Goal: Task Accomplishment & Management: Manage account settings

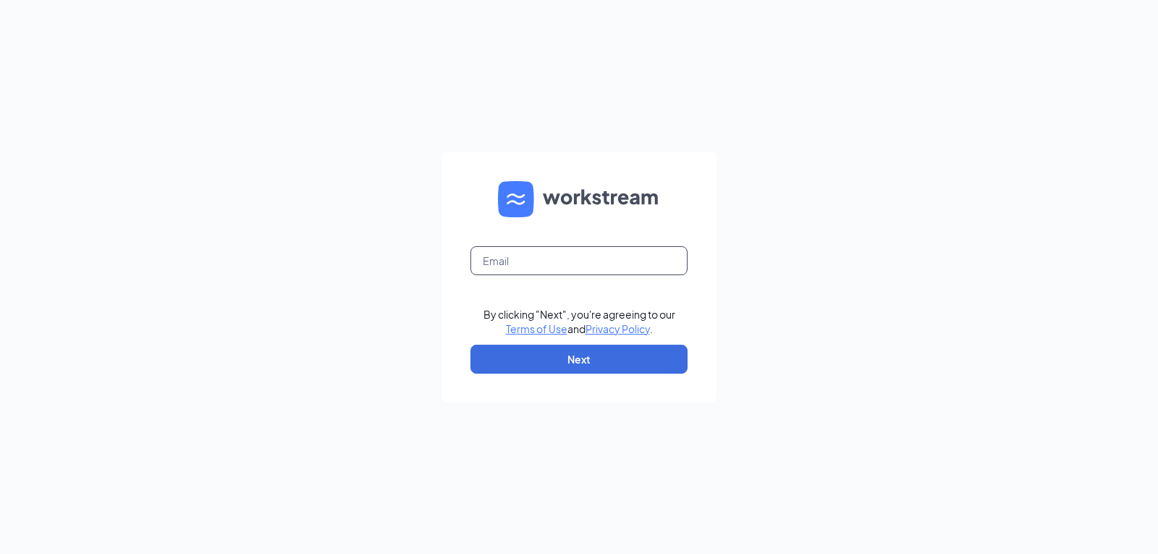
click at [539, 254] on input "text" at bounding box center [579, 260] width 217 height 29
type input "triarc09@bojrdu.com"
click at [570, 361] on button "Next" at bounding box center [579, 359] width 217 height 29
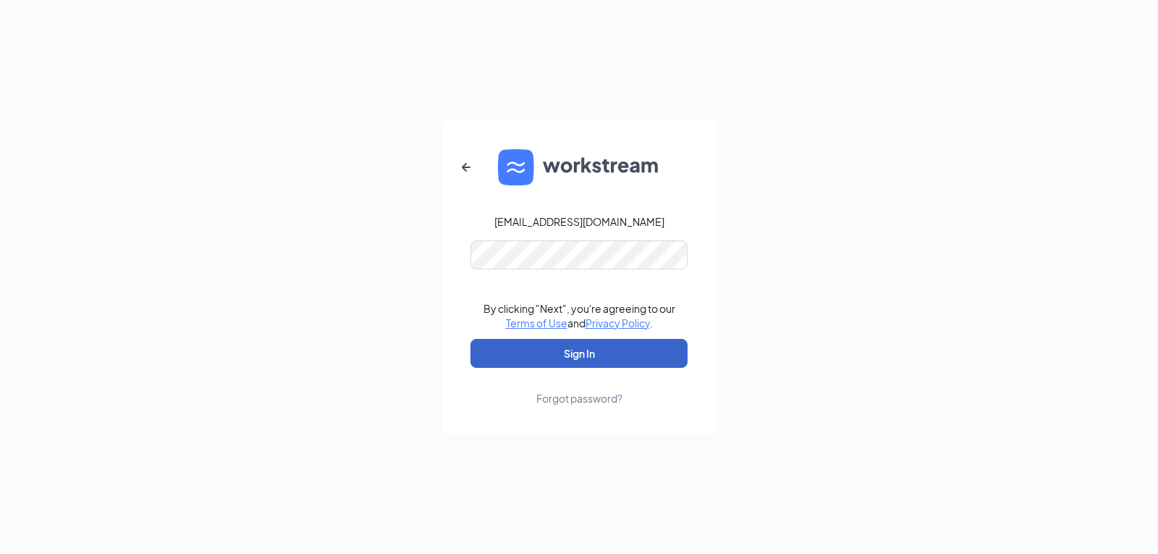
click at [559, 355] on button "Sign In" at bounding box center [579, 353] width 217 height 29
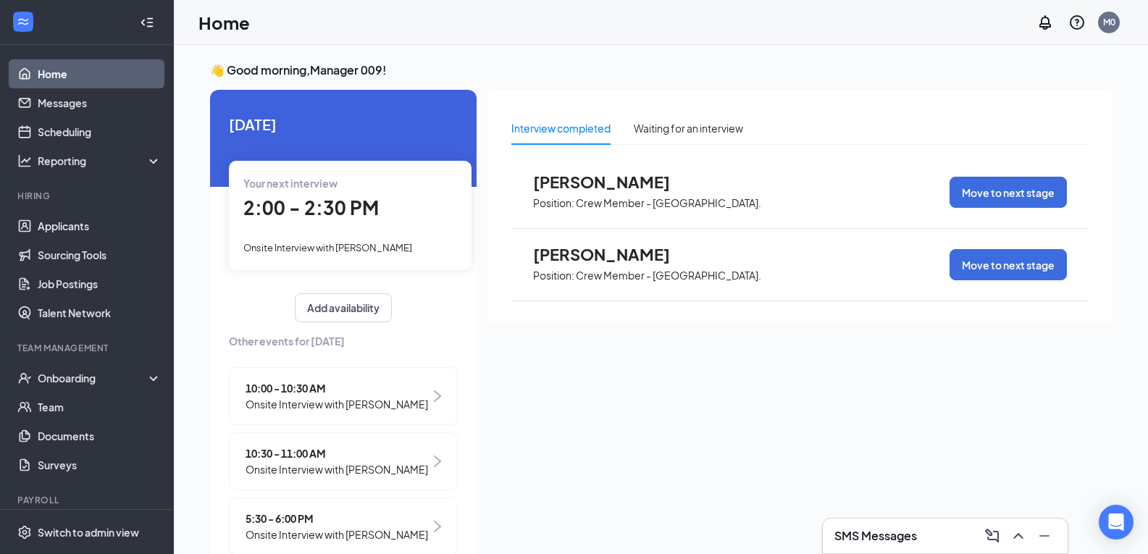
scroll to position [42, 0]
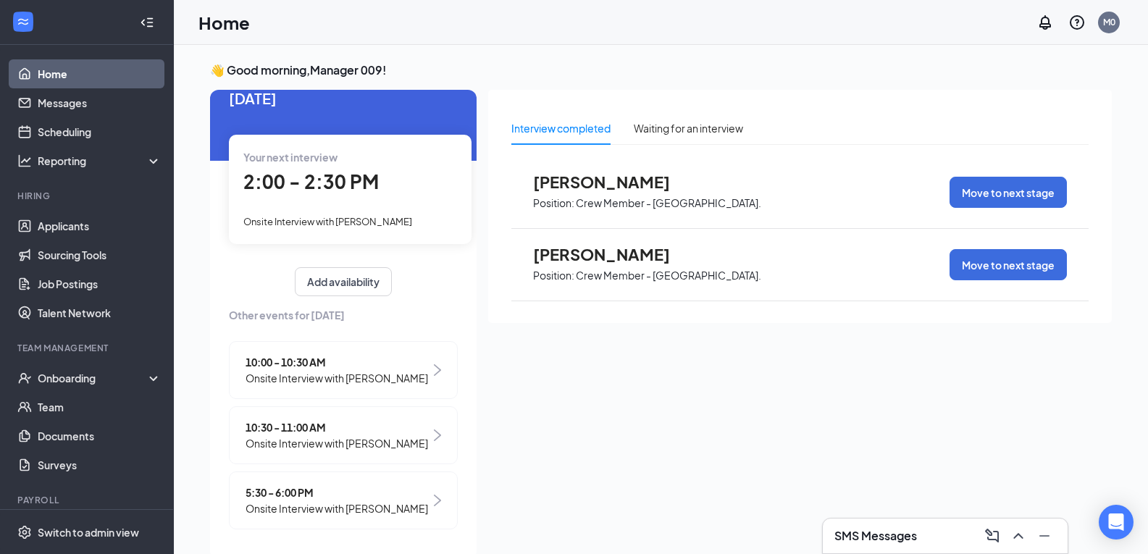
click at [316, 370] on span "Onsite Interview with [PERSON_NAME]" at bounding box center [336, 378] width 182 height 16
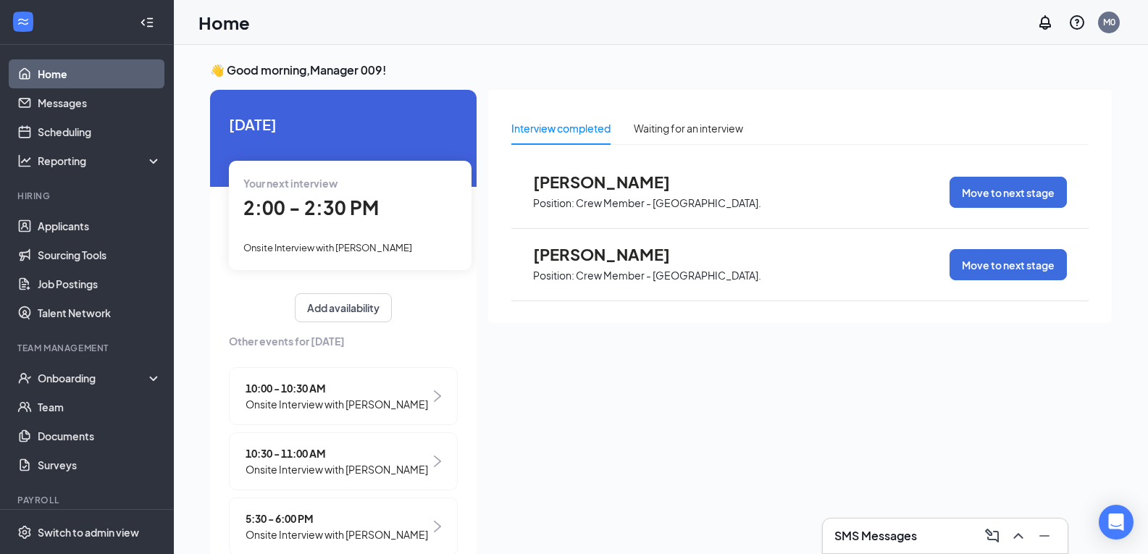
scroll to position [6, 0]
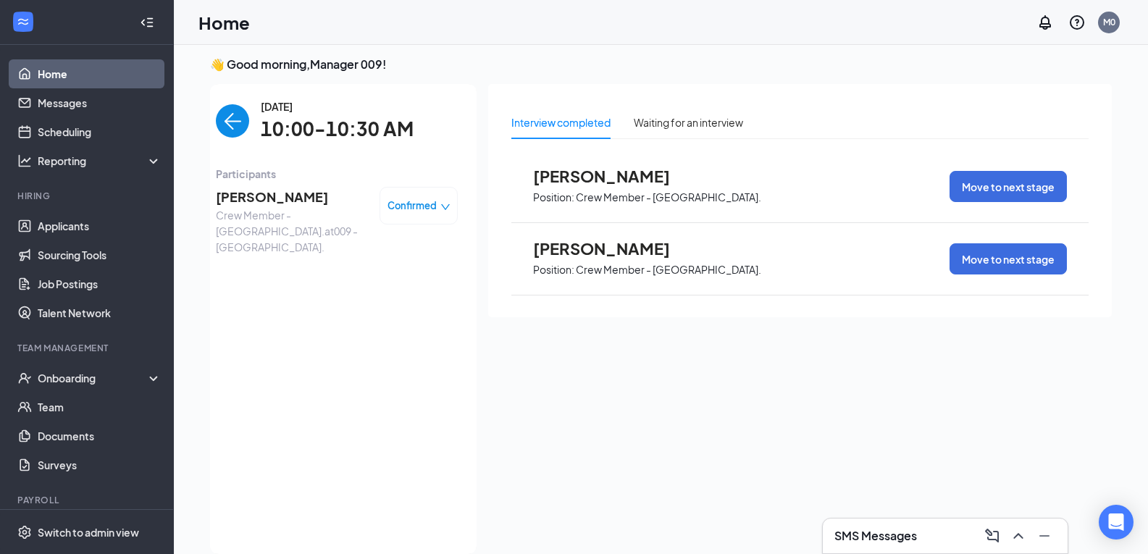
click at [256, 195] on span "[PERSON_NAME]" at bounding box center [292, 197] width 152 height 20
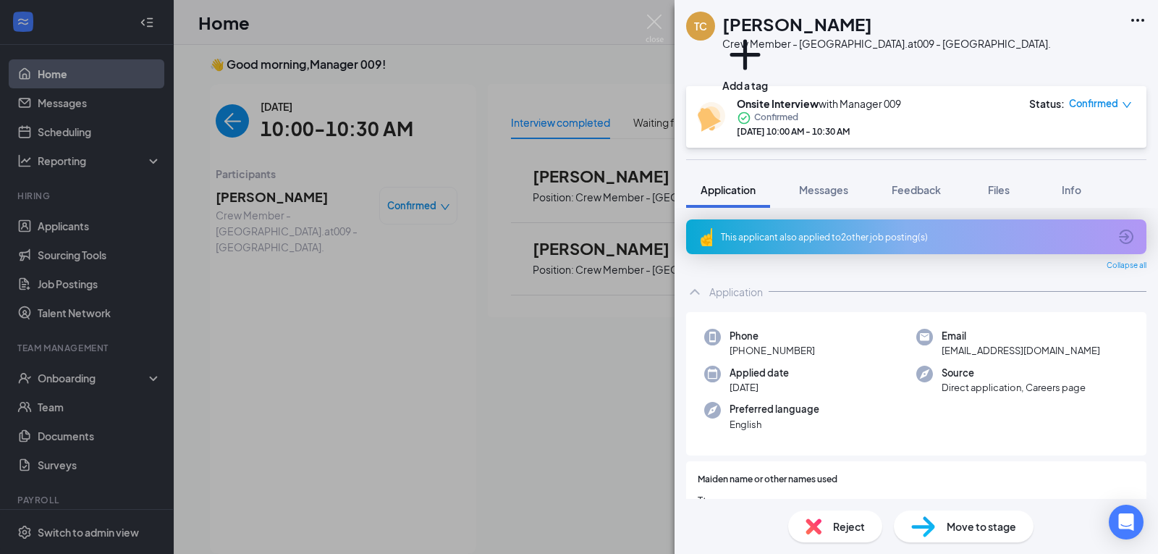
click at [837, 527] on span "Reject" at bounding box center [849, 526] width 32 height 16
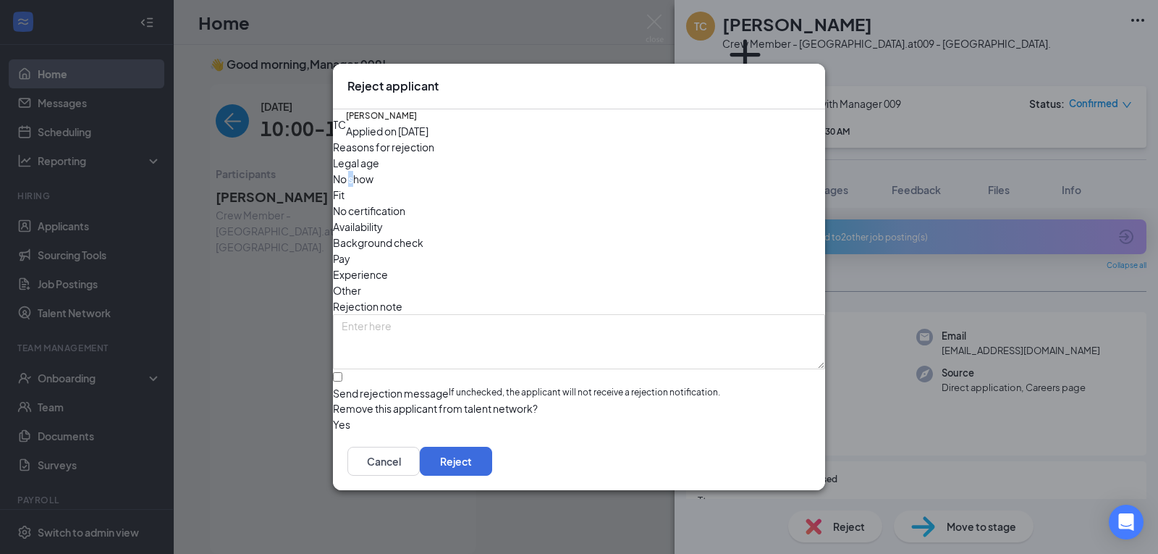
drag, startPoint x: 449, startPoint y: 190, endPoint x: 448, endPoint y: 206, distance: 16.7
click at [374, 187] on span "No show" at bounding box center [353, 179] width 41 height 16
click at [342, 372] on input "Send rejection message If unchecked, the applicant will not receive a rejection…" at bounding box center [337, 376] width 9 height 9
checkbox input "true"
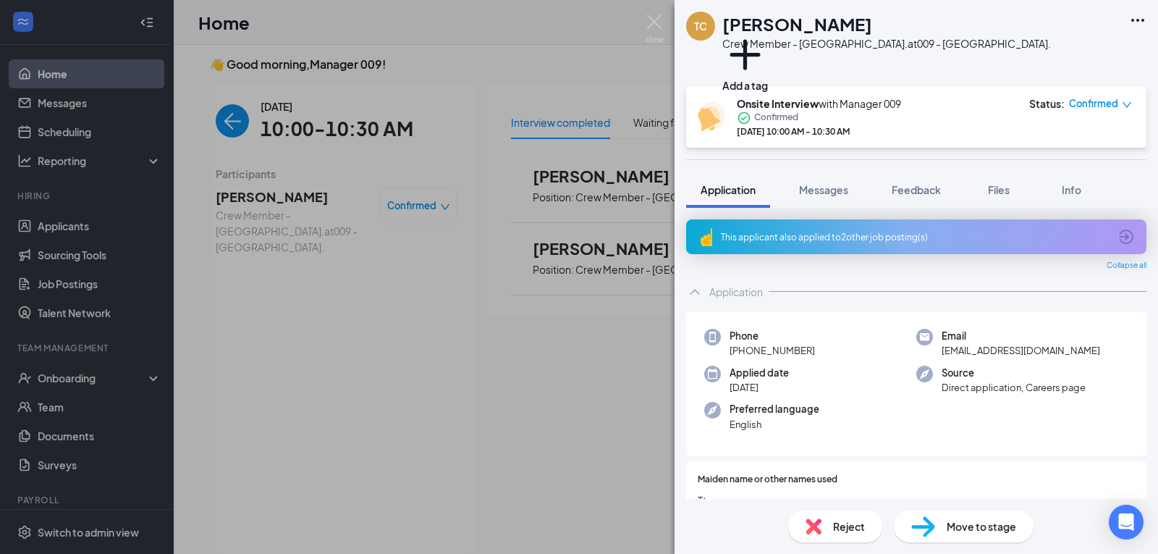
click at [565, 500] on div "TC [PERSON_NAME] Crew Member - [GEOGRAPHIC_DATA]. at [GEOGRAPHIC_DATA]. Add a t…" at bounding box center [579, 277] width 1158 height 554
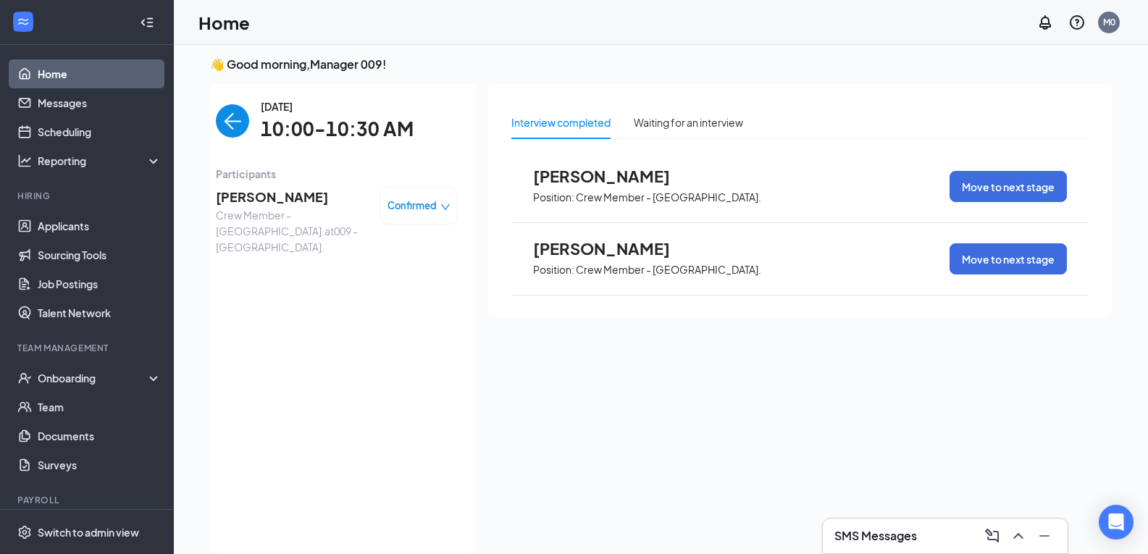
click at [76, 72] on link "Home" at bounding box center [100, 73] width 124 height 29
click at [216, 125] on img "back-button" at bounding box center [232, 120] width 33 height 33
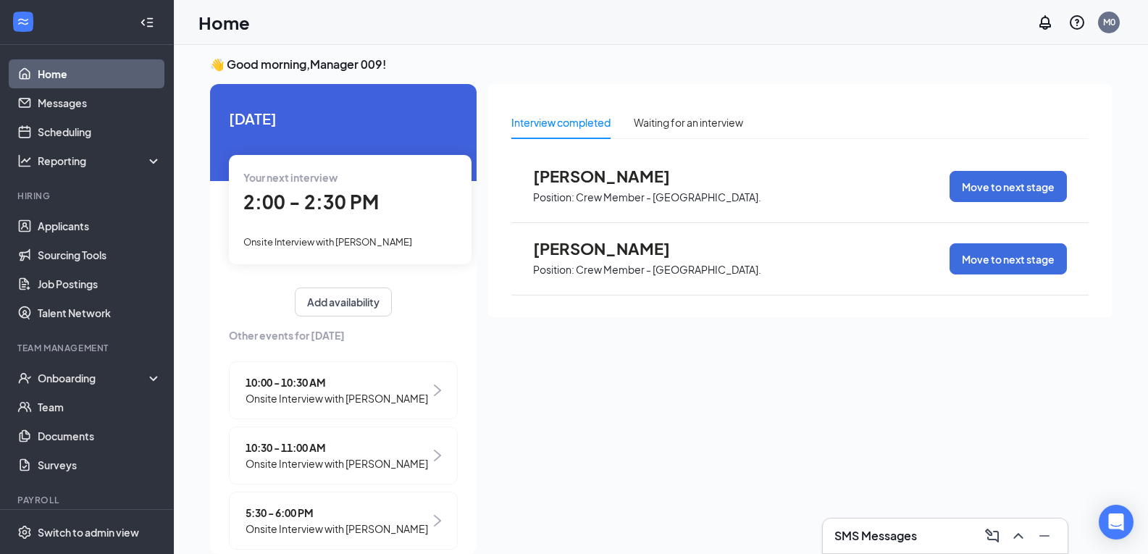
click at [363, 464] on span "Onsite Interview with [PERSON_NAME]" at bounding box center [336, 463] width 182 height 16
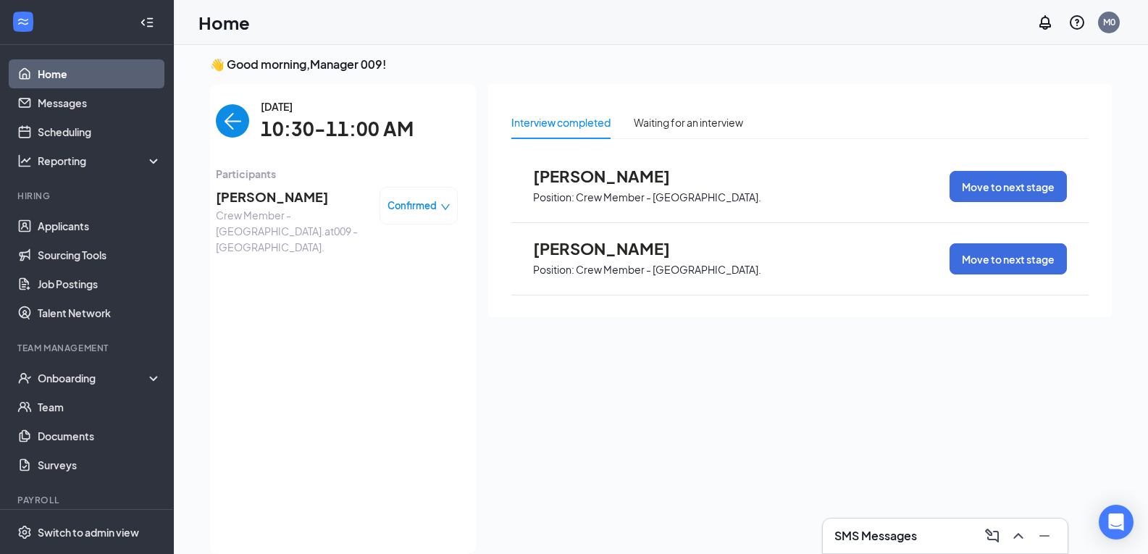
click at [264, 198] on span "[PERSON_NAME]" at bounding box center [292, 197] width 152 height 20
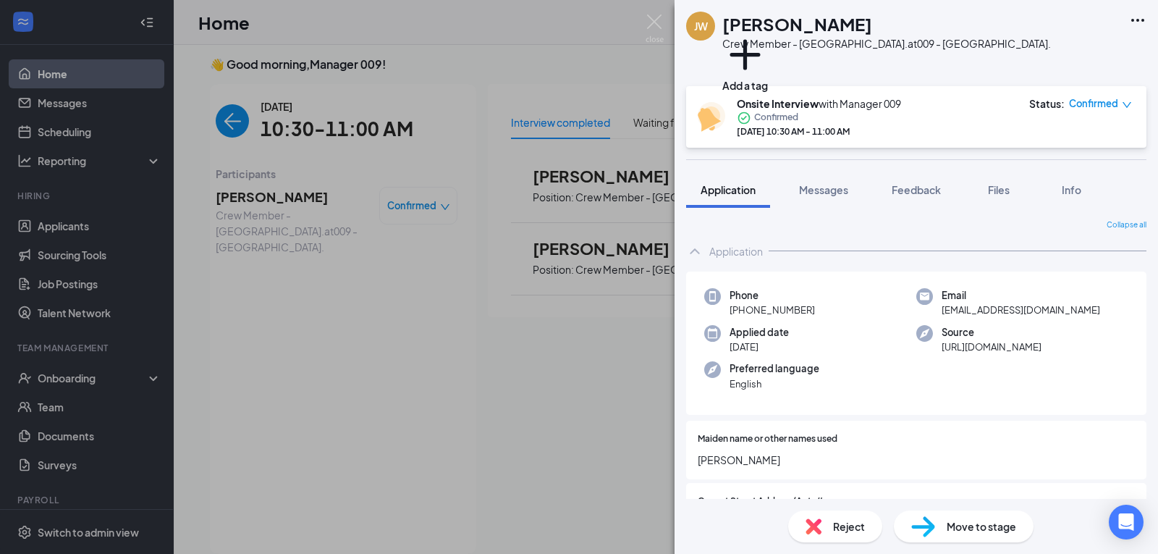
click at [832, 528] on div "Reject" at bounding box center [835, 526] width 94 height 32
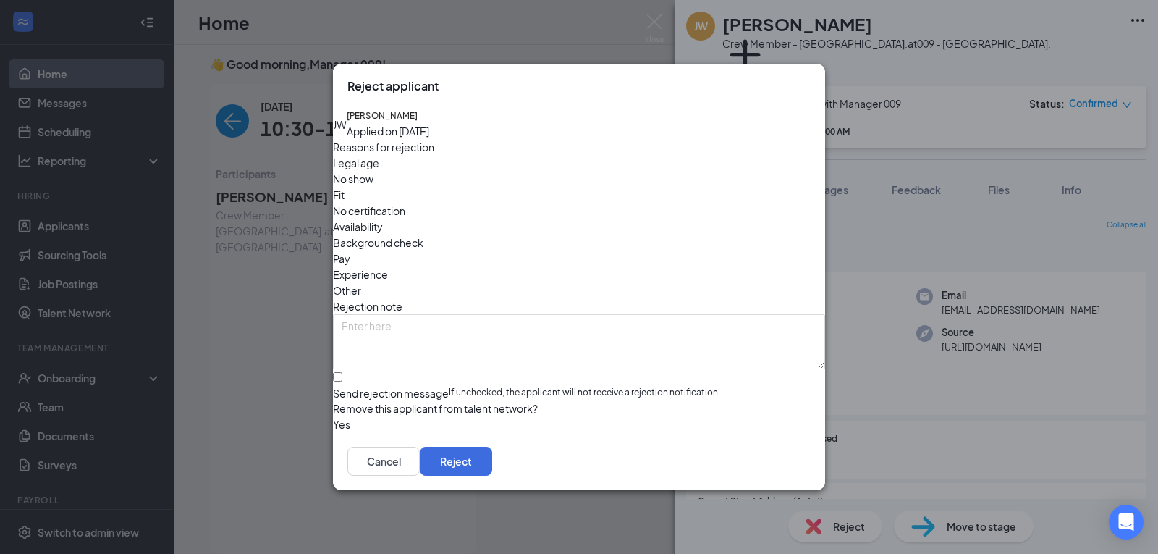
click at [374, 187] on span "No show" at bounding box center [353, 179] width 41 height 16
click at [342, 372] on input "Send rejection message If unchecked, the applicant will not receive a rejection…" at bounding box center [337, 376] width 9 height 9
checkbox input "true"
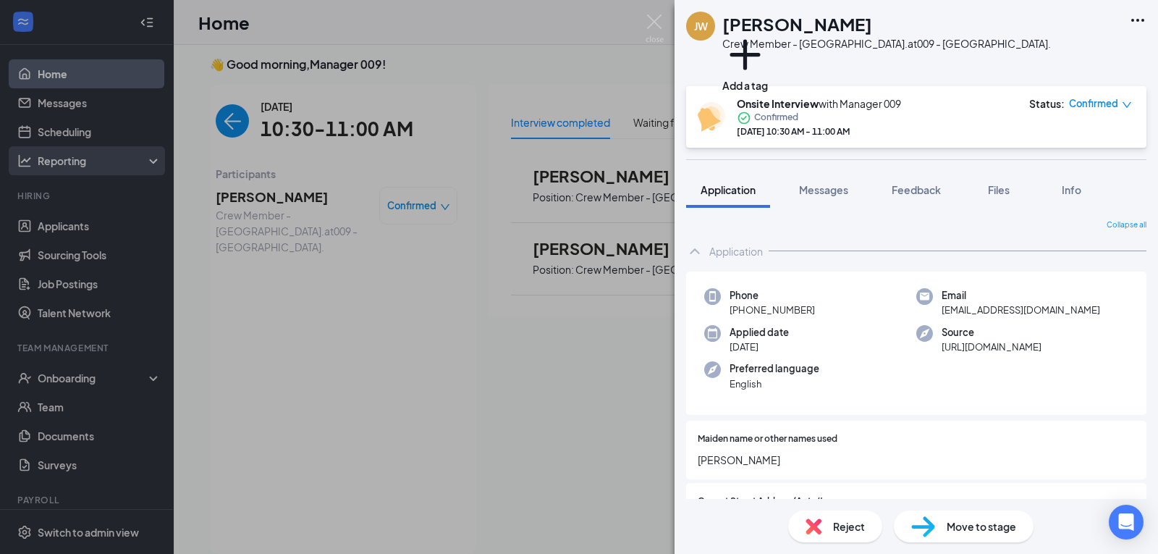
drag, startPoint x: 613, startPoint y: 517, endPoint x: 145, endPoint y: 159, distance: 588.8
click at [610, 508] on div "[PERSON_NAME] [PERSON_NAME] Crew Member - [GEOGRAPHIC_DATA]. at [GEOGRAPHIC_DAT…" at bounding box center [579, 277] width 1158 height 554
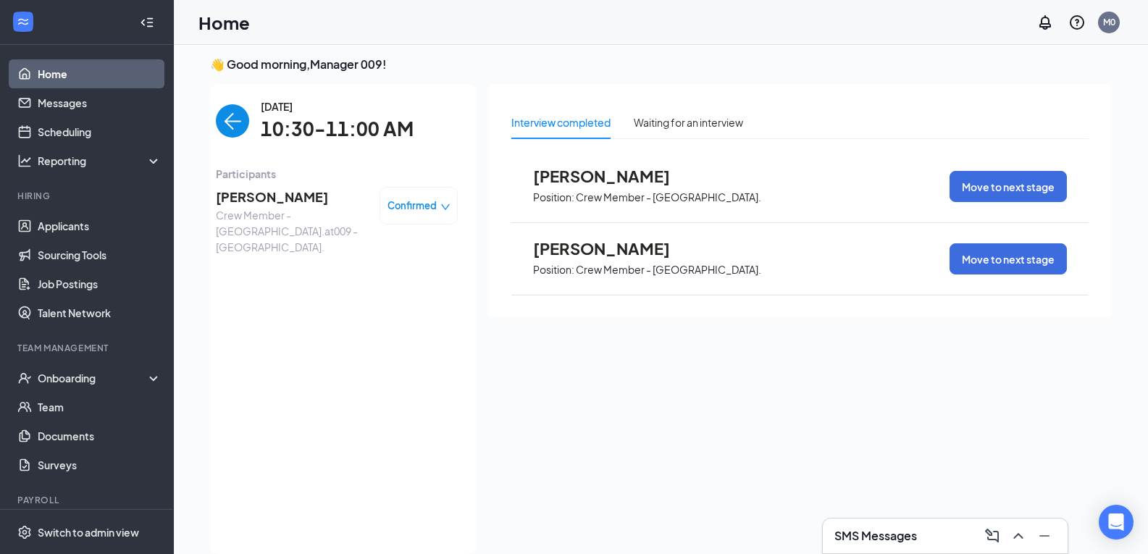
click at [226, 121] on img "back-button" at bounding box center [232, 120] width 33 height 33
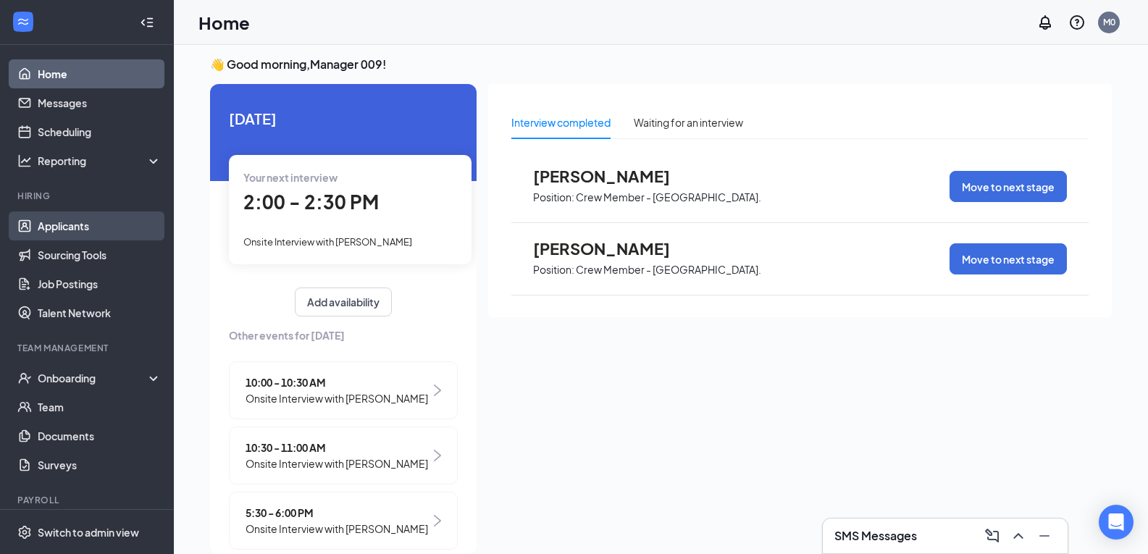
click at [82, 229] on link "Applicants" at bounding box center [100, 225] width 124 height 29
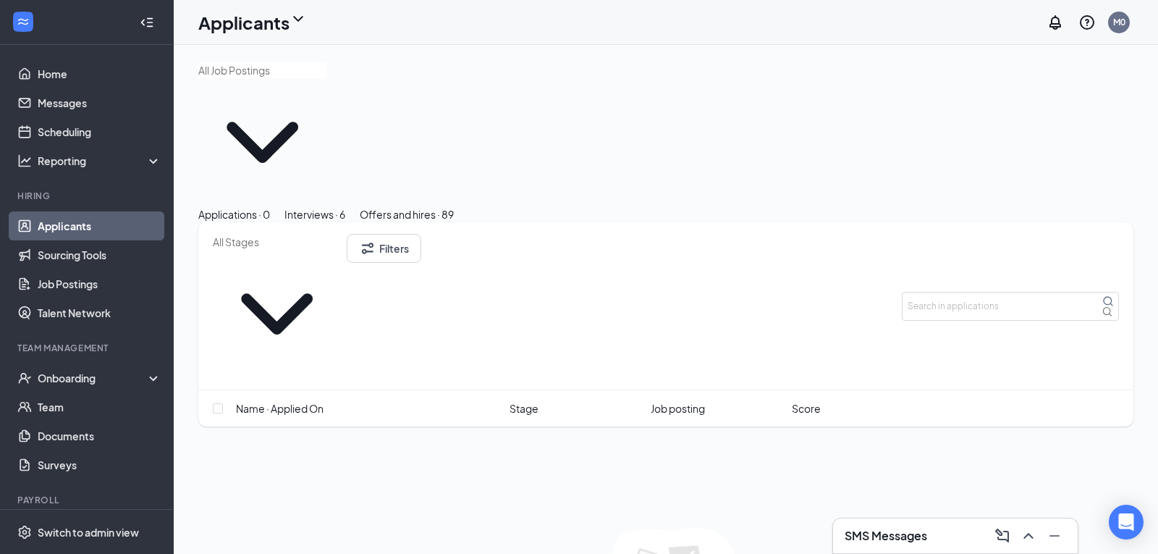
click at [345, 206] on div "Interviews · 6" at bounding box center [315, 214] width 61 height 16
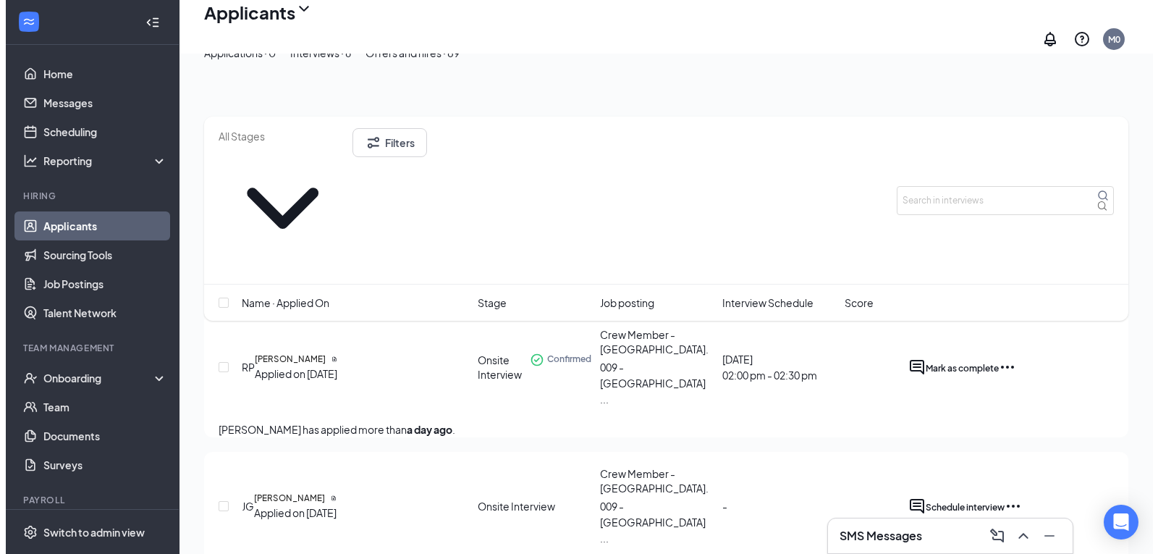
scroll to position [217, 0]
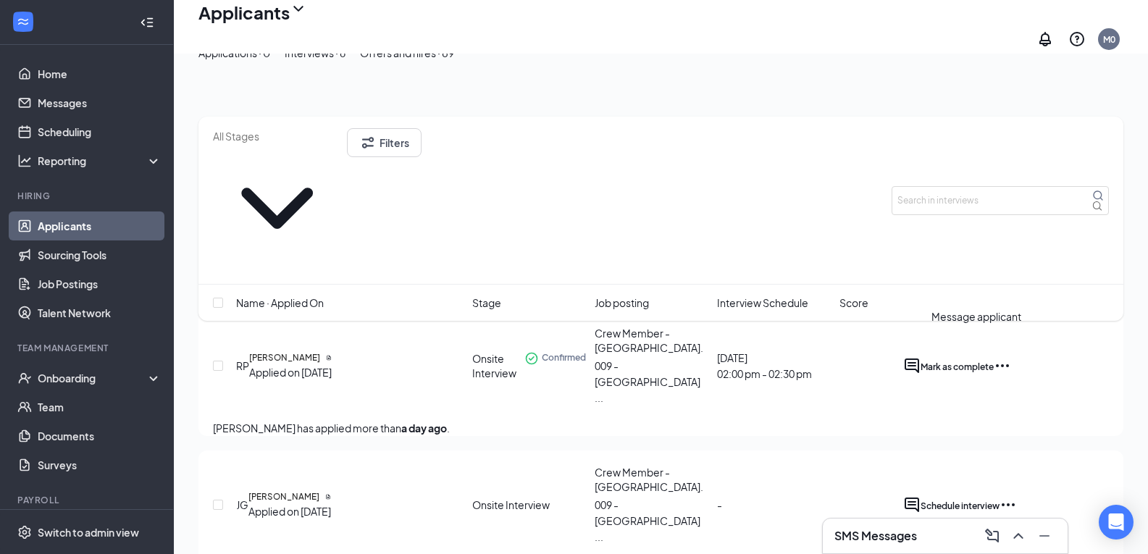
click at [920, 496] on icon "ActiveChat" at bounding box center [911, 504] width 17 height 17
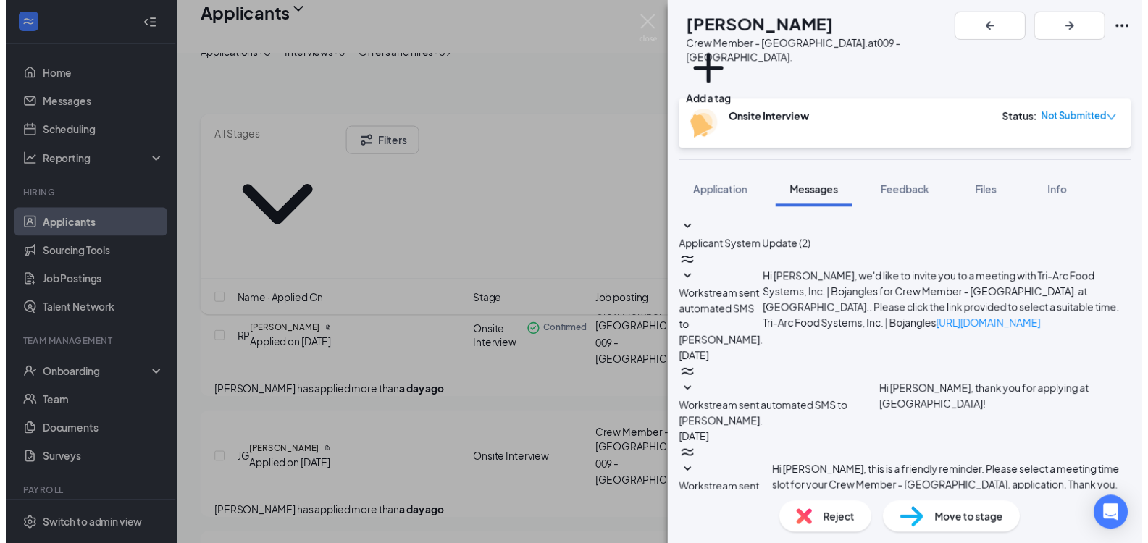
scroll to position [389, 0]
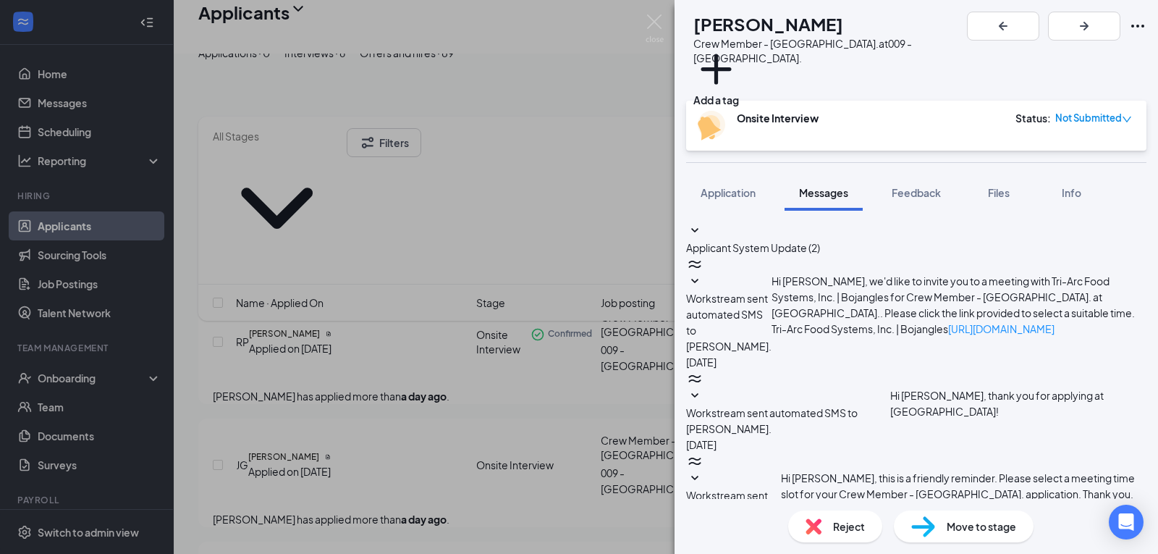
click at [576, 530] on div "[PERSON_NAME] Crew Member - [GEOGRAPHIC_DATA]. at [GEOGRAPHIC_DATA]. Add a tag …" at bounding box center [579, 277] width 1158 height 554
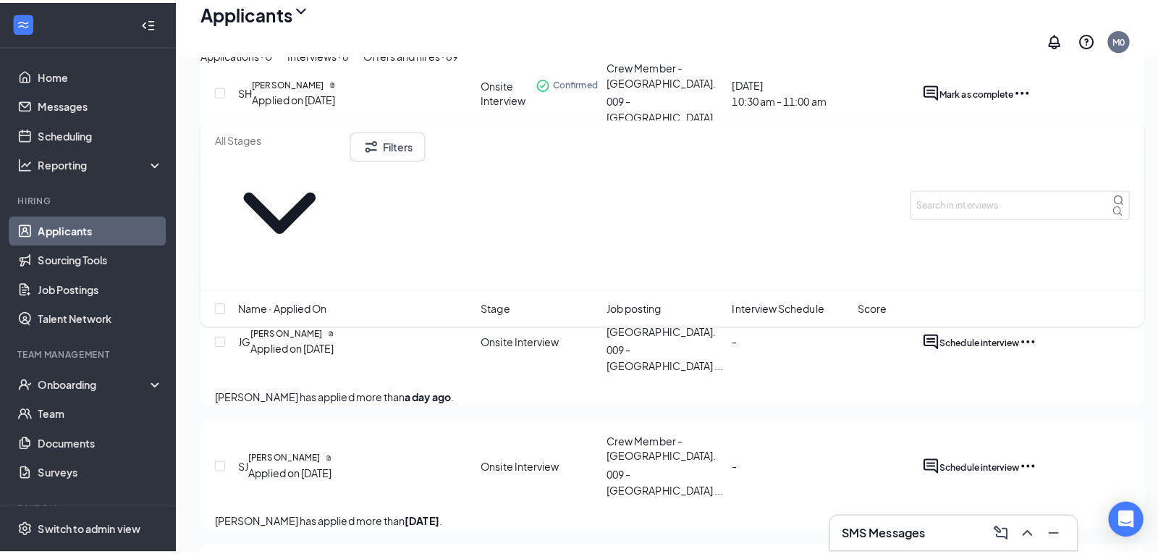
scroll to position [362, 0]
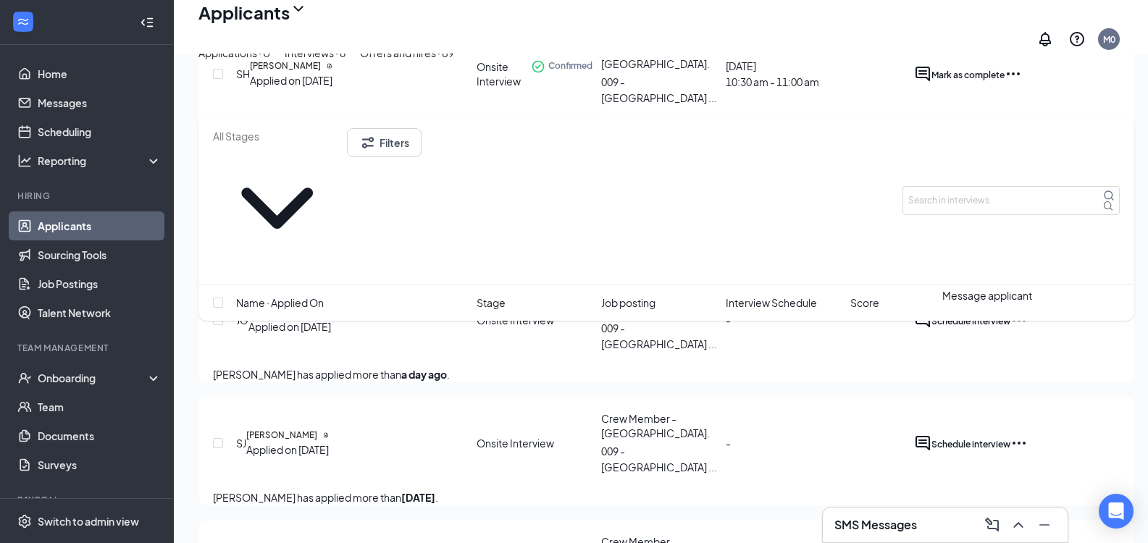
click at [930, 436] on icon "ActiveChat" at bounding box center [922, 443] width 14 height 14
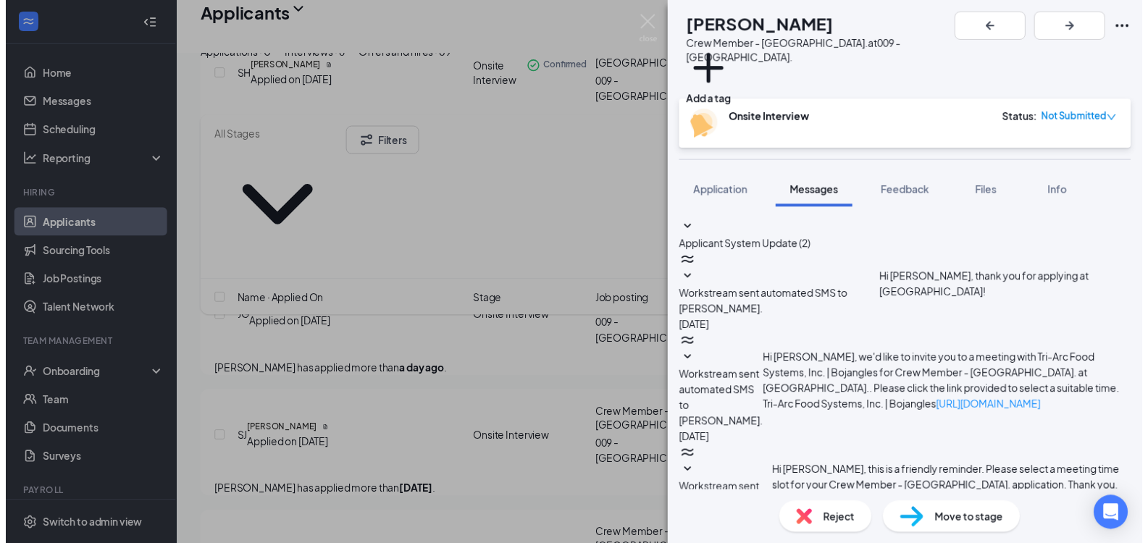
scroll to position [468, 0]
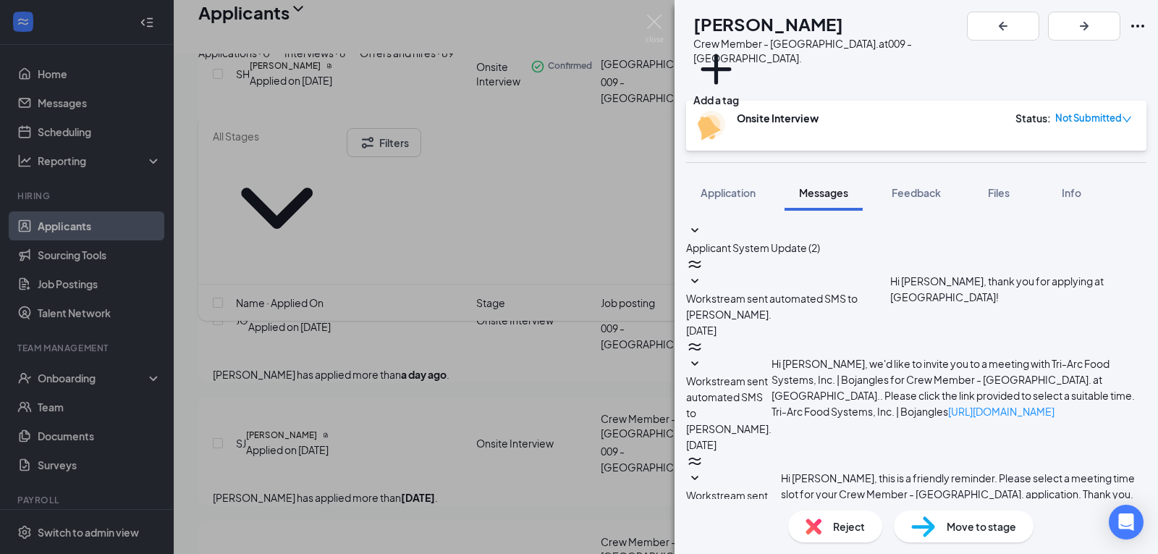
click at [586, 539] on div "SJ [PERSON_NAME] [PERSON_NAME] Member - [GEOGRAPHIC_DATA]. at [GEOGRAPHIC_DATA]…" at bounding box center [579, 277] width 1158 height 554
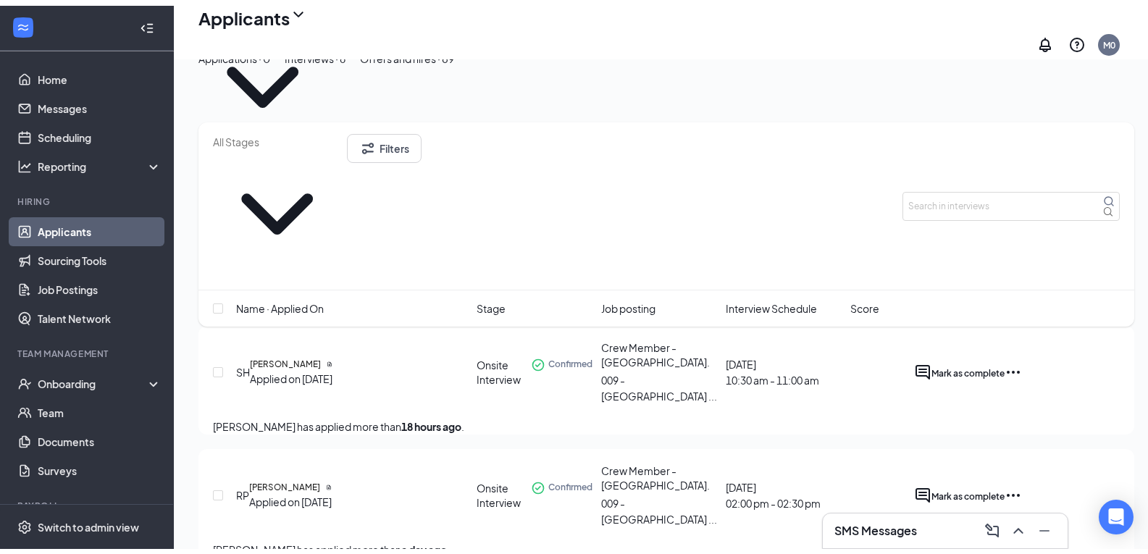
scroll to position [49, 0]
